Goal: Transaction & Acquisition: Purchase product/service

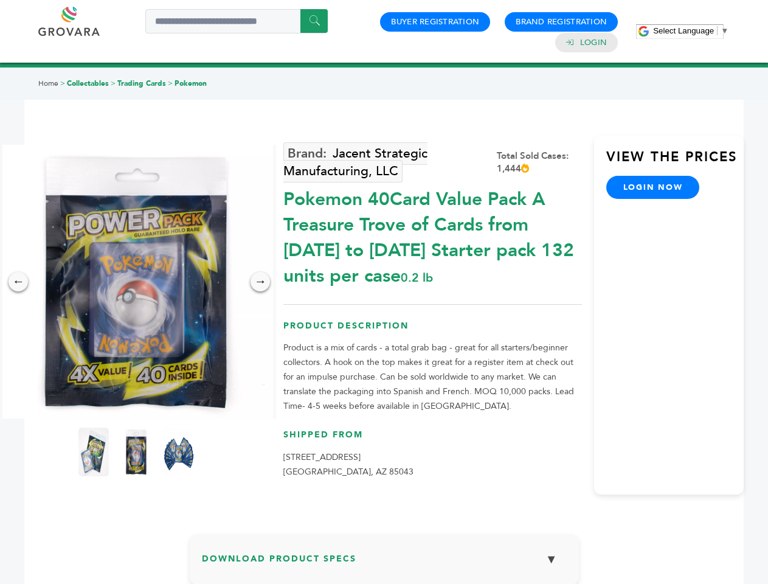
click at [691, 30] on span "Select Language" at bounding box center [683, 30] width 61 height 9
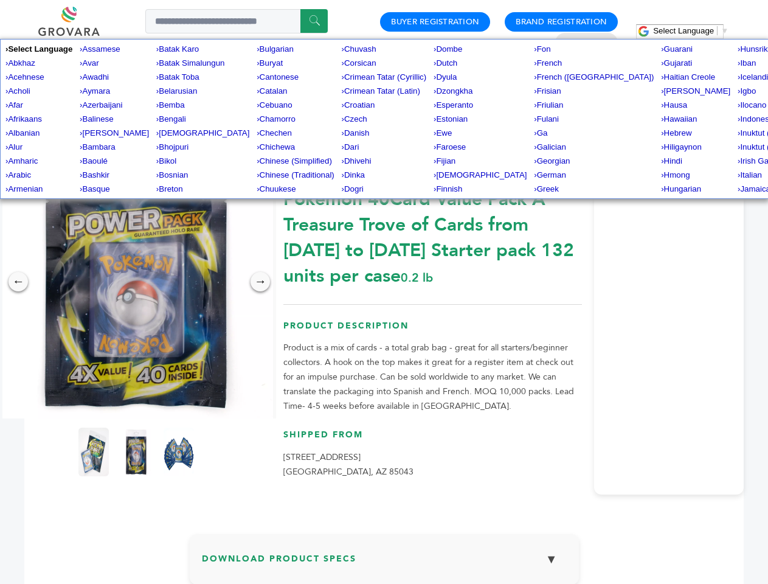
click at [136, 282] on img at bounding box center [136, 282] width 274 height 274
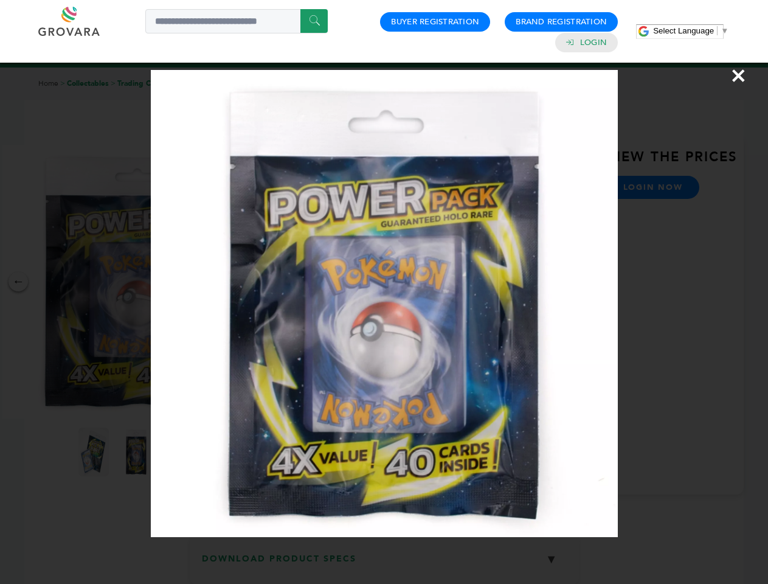
click at [18, 282] on div "×" at bounding box center [384, 292] width 768 height 584
click at [260, 282] on div "→" at bounding box center [260, 281] width 19 height 19
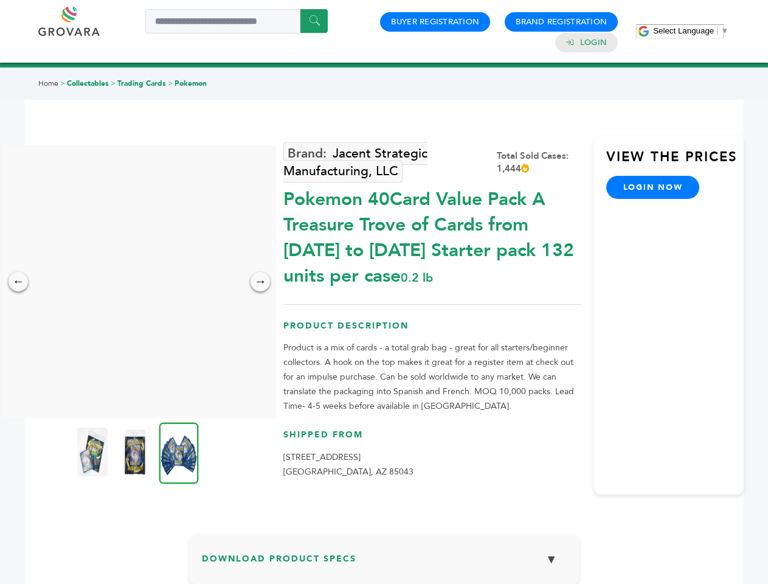
click at [94, 452] on img at bounding box center [92, 452] width 30 height 49
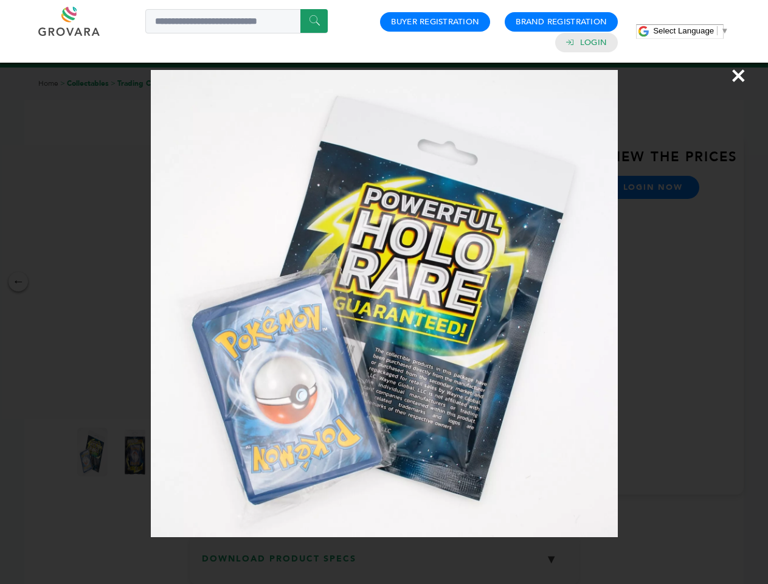
click at [136, 452] on div "×" at bounding box center [384, 292] width 768 height 584
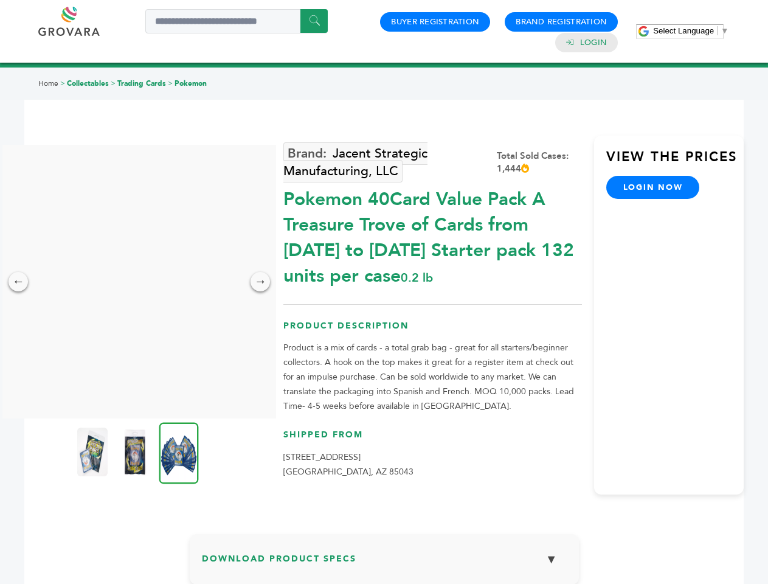
click at [179, 452] on img at bounding box center [179, 452] width 40 height 61
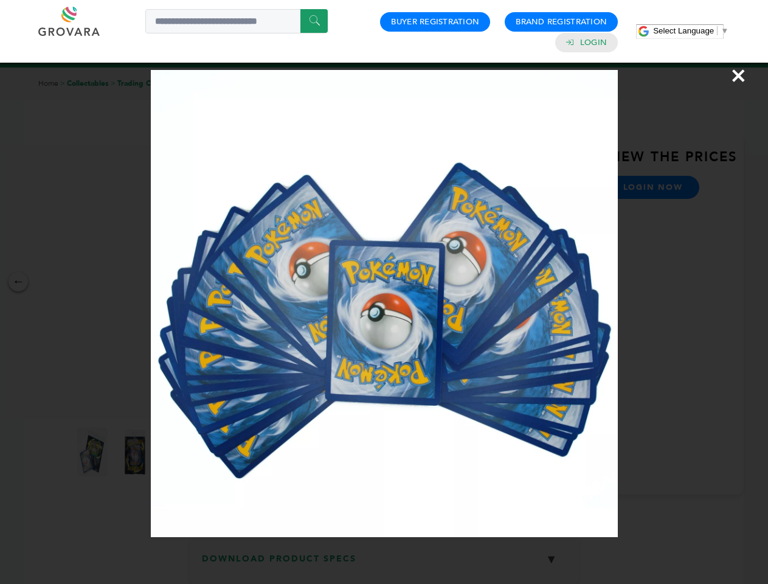
click at [385, 564] on div "×" at bounding box center [384, 292] width 768 height 584
